Goal: Check status: Check status

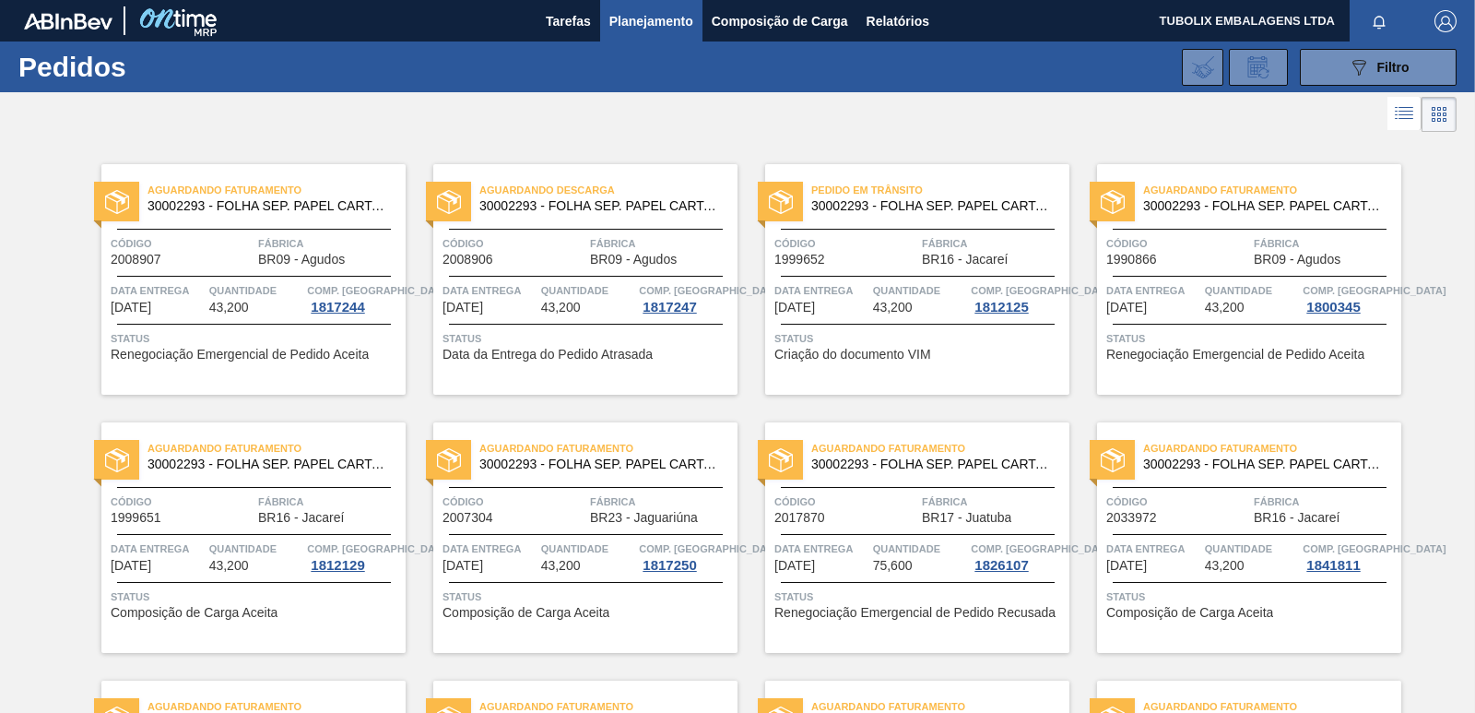
click at [590, 203] on span "30002293 - FOLHA SEP. PAPEL CARTAO 1200x1000M 350g" at bounding box center [600, 206] width 243 height 14
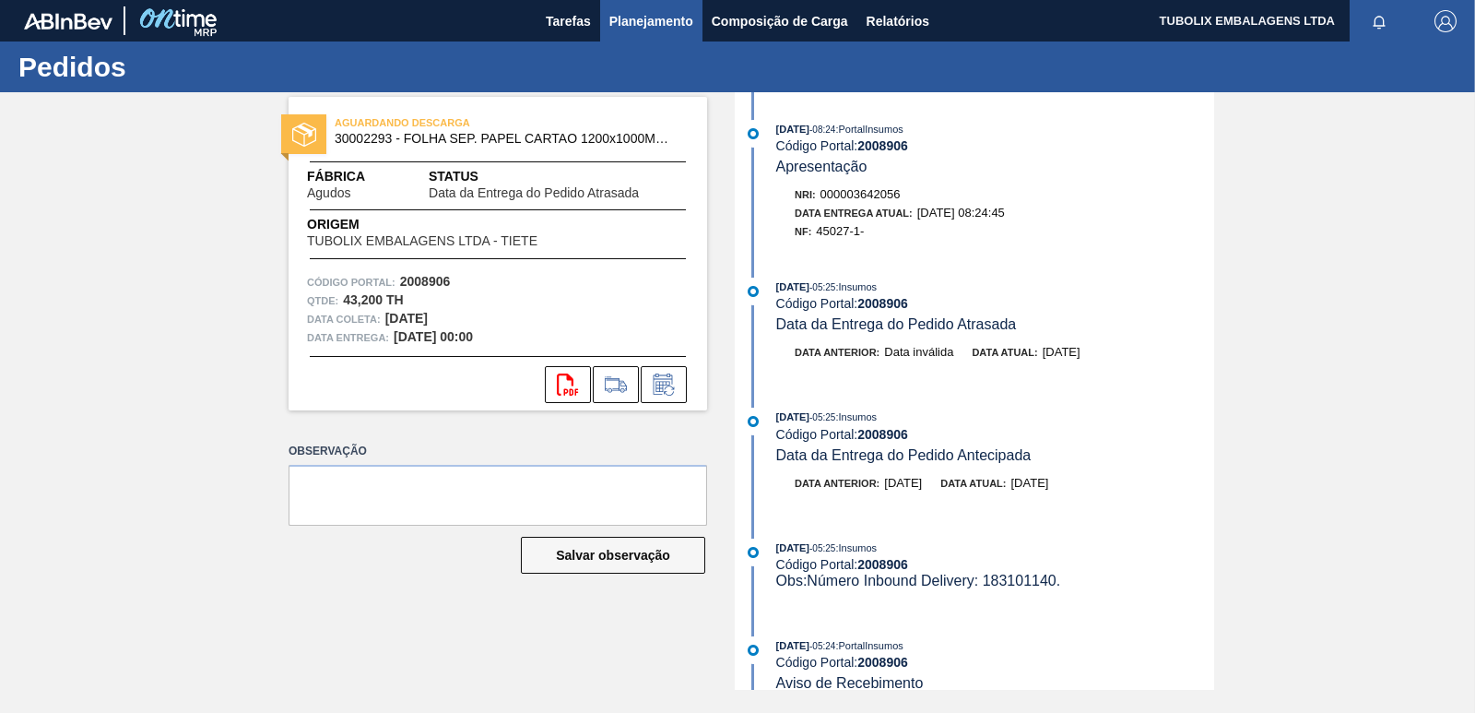
click at [662, 21] on span "Planejamento" at bounding box center [651, 21] width 84 height 22
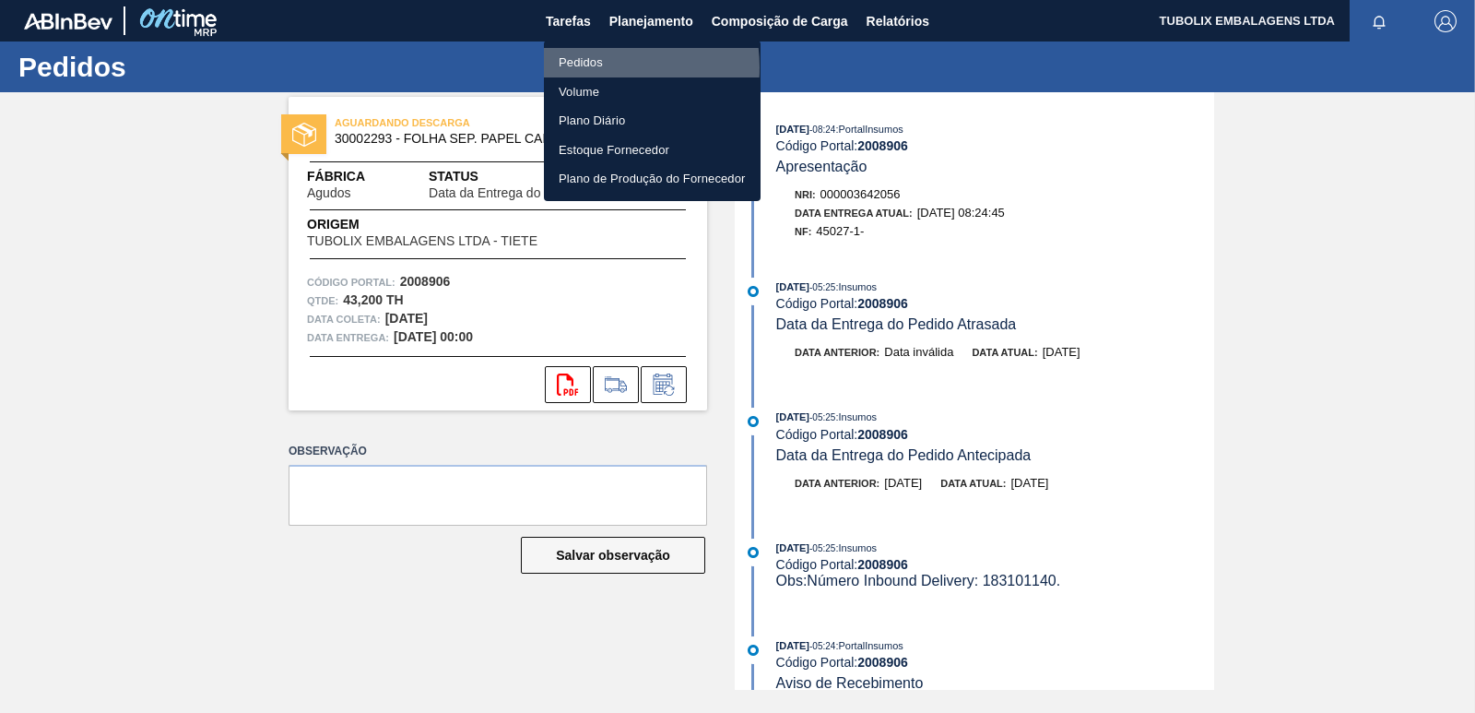
click at [599, 67] on li "Pedidos" at bounding box center [652, 62] width 217 height 29
